Goal: Information Seeking & Learning: Learn about a topic

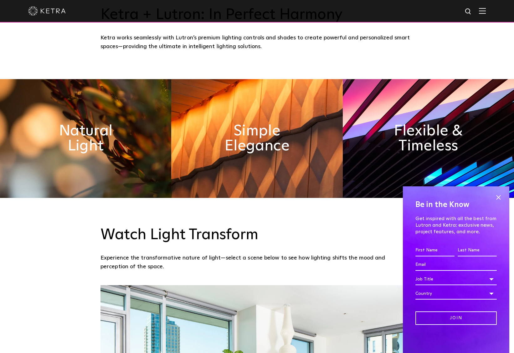
scroll to position [407, 0]
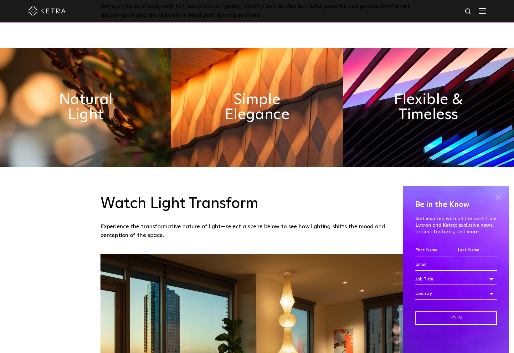
click at [498, 196] on span at bounding box center [498, 197] width 9 height 9
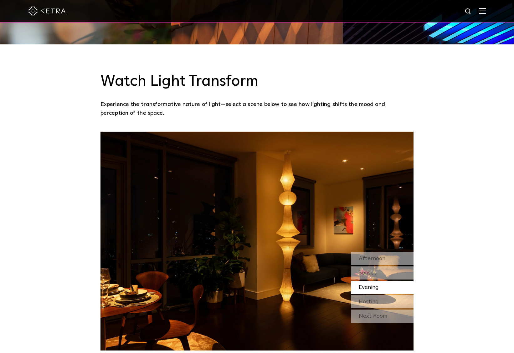
scroll to position [532, 0]
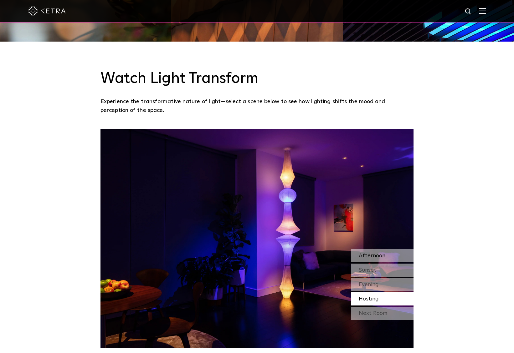
click at [376, 257] on span "Afternoon" at bounding box center [372, 256] width 27 height 6
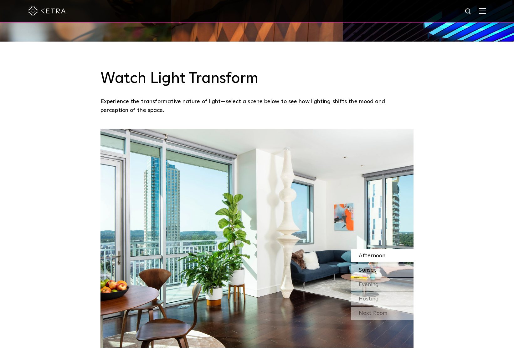
click at [376, 270] on div "Sunset" at bounding box center [382, 270] width 63 height 13
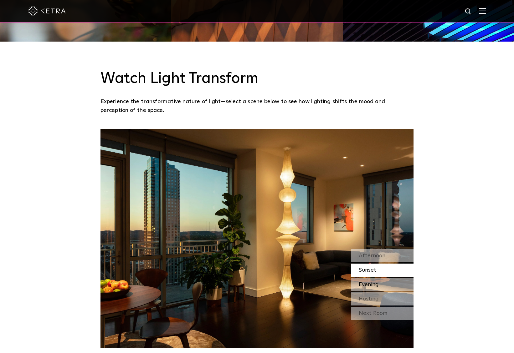
click at [377, 284] on span "Evening" at bounding box center [369, 285] width 20 height 6
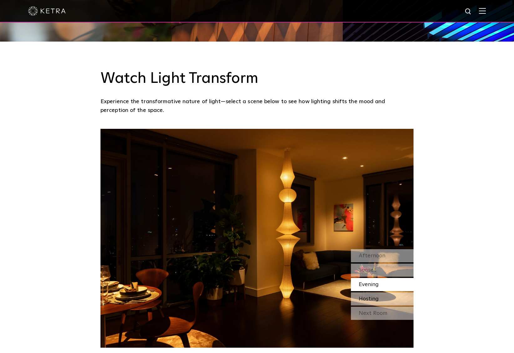
click at [379, 300] on div "Hosting" at bounding box center [382, 299] width 63 height 13
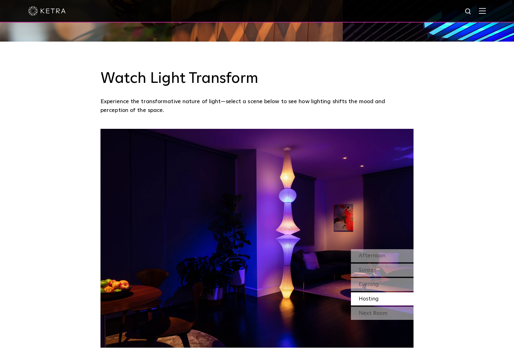
click at [378, 316] on div "Next Room" at bounding box center [382, 313] width 63 height 13
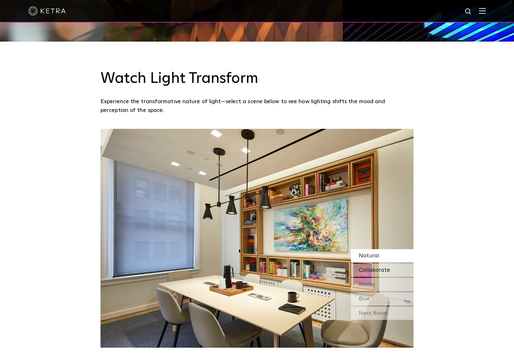
click at [378, 269] on span "Collaborate" at bounding box center [374, 271] width 31 height 6
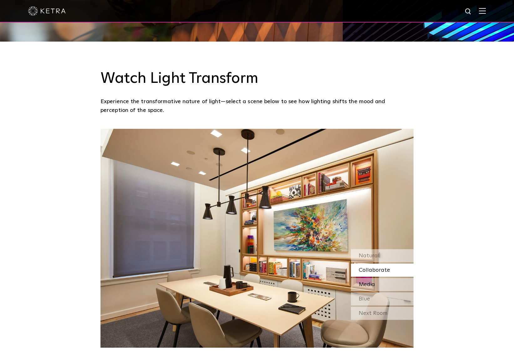
click at [374, 284] on span "Media" at bounding box center [367, 285] width 16 height 6
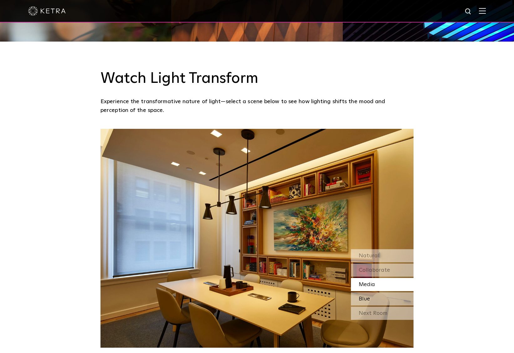
click at [377, 300] on div "Blue" at bounding box center [382, 299] width 63 height 13
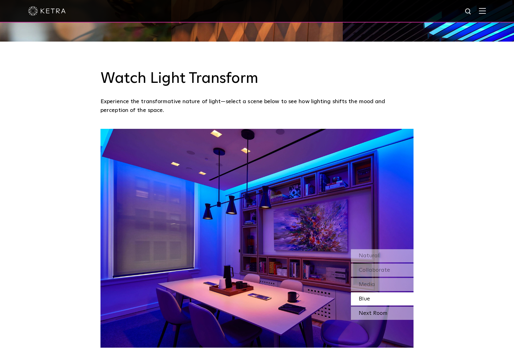
click at [374, 314] on div "Next Room" at bounding box center [382, 313] width 63 height 13
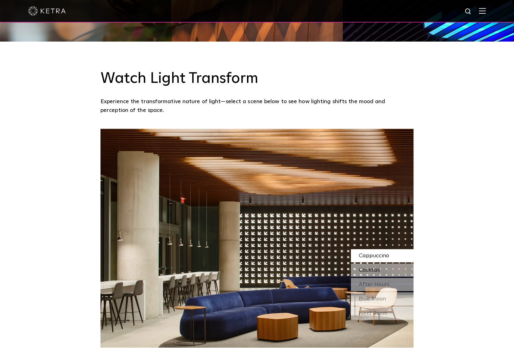
drag, startPoint x: 371, startPoint y: 267, endPoint x: 370, endPoint y: 270, distance: 3.5
click at [371, 270] on span "Cocktail" at bounding box center [369, 271] width 21 height 6
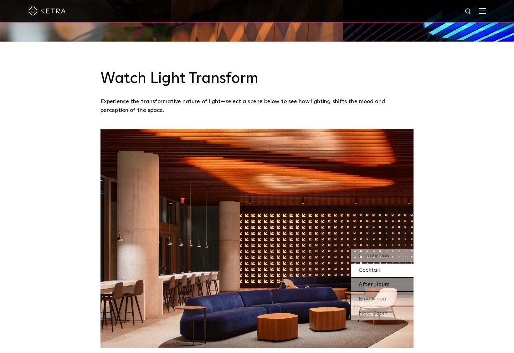
click at [371, 286] on span "After Hours" at bounding box center [374, 285] width 31 height 6
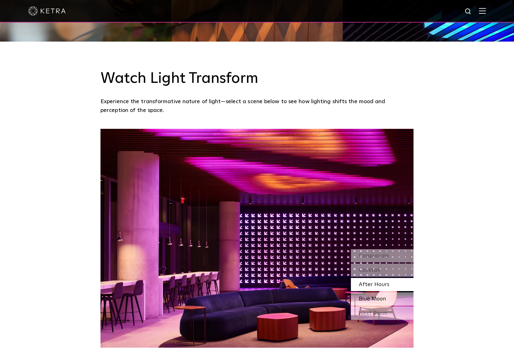
click at [372, 300] on span "Blue Moon" at bounding box center [372, 299] width 27 height 6
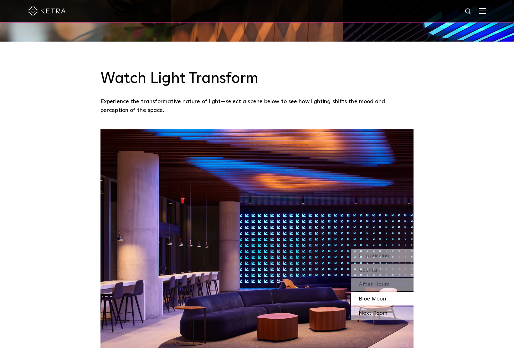
click at [372, 315] on div "Next Room" at bounding box center [382, 313] width 63 height 13
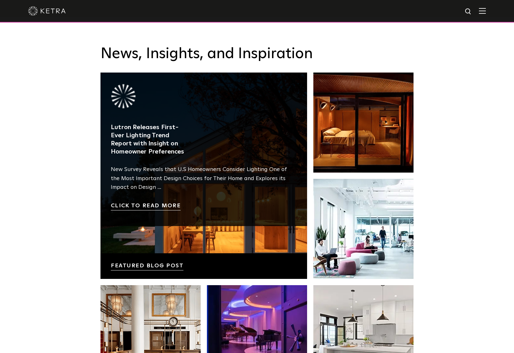
scroll to position [1065, 0]
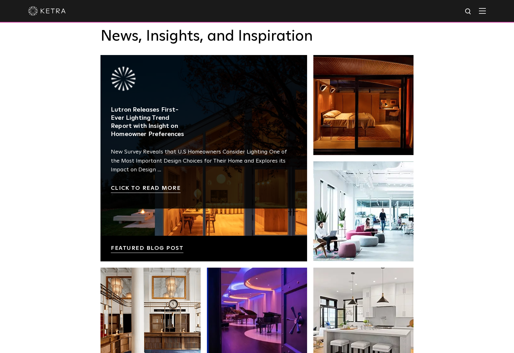
click at [158, 188] on link at bounding box center [203, 158] width 207 height 207
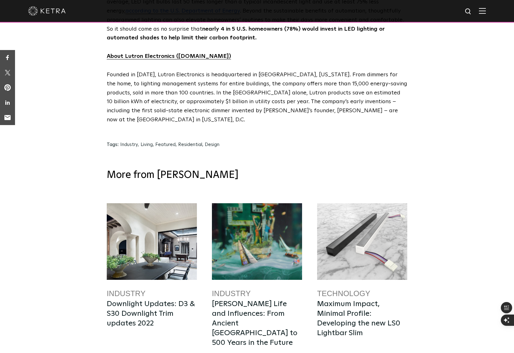
scroll to position [3004, 0]
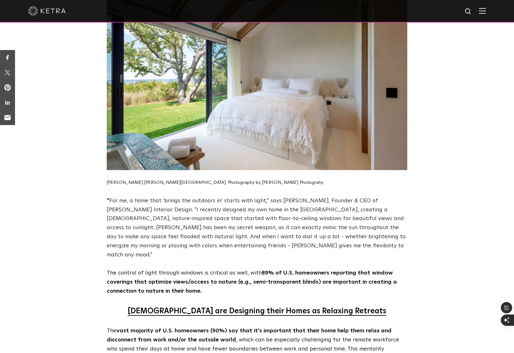
scroll to position [657, 0]
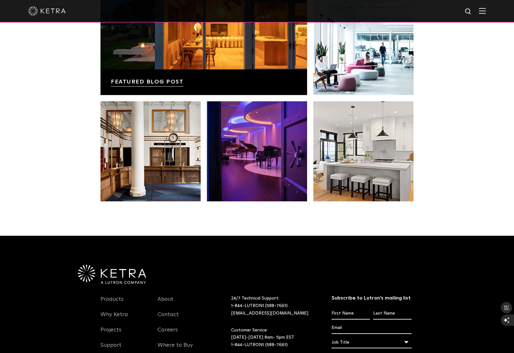
scroll to position [1284, 0]
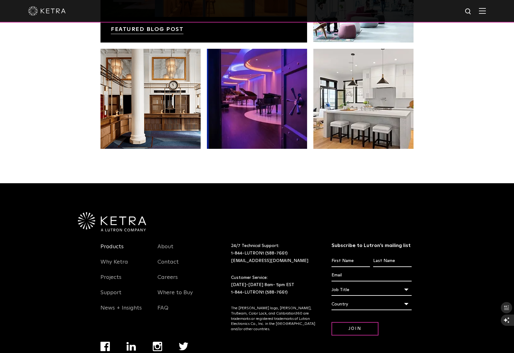
click at [115, 249] on link "Products" at bounding box center [111, 250] width 23 height 14
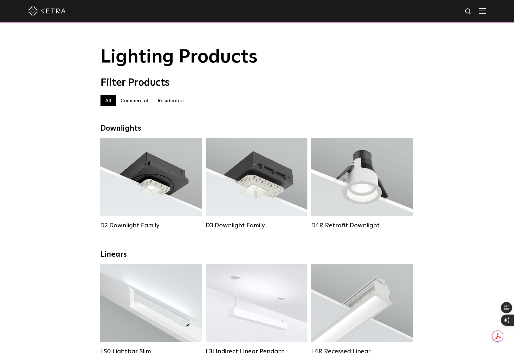
click at [178, 103] on label "Residential" at bounding box center [171, 100] width 36 height 11
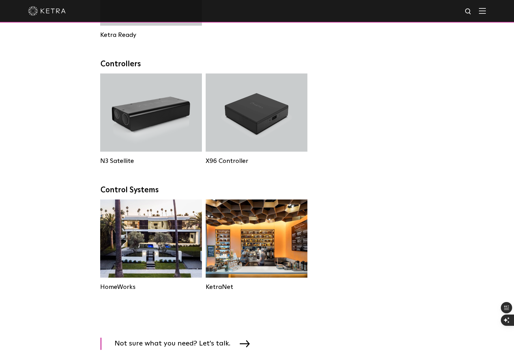
scroll to position [688, 0]
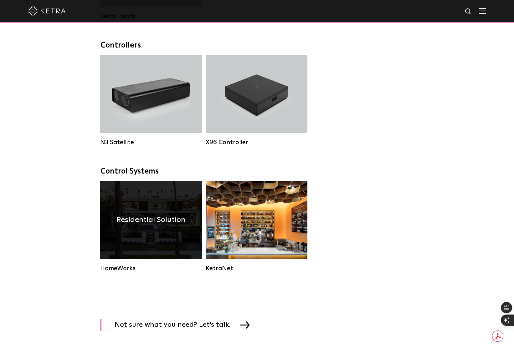
click at [124, 272] on div "HomeWorks" at bounding box center [151, 269] width 102 height 8
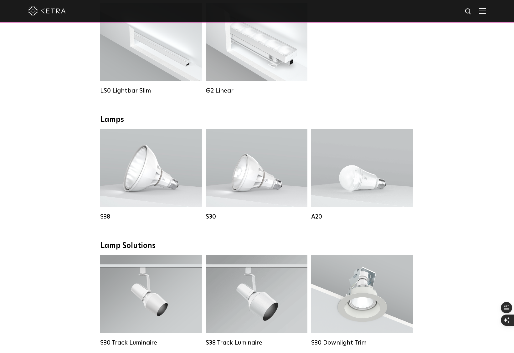
scroll to position [219, 0]
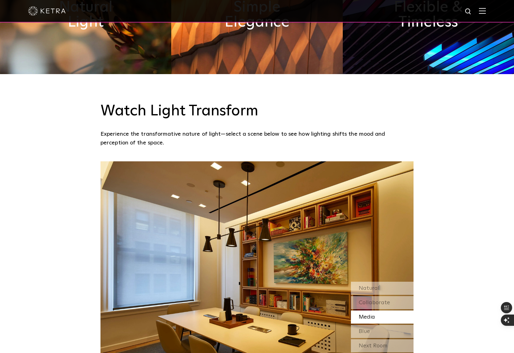
scroll to position [471, 0]
